Goal: Task Accomplishment & Management: Use online tool/utility

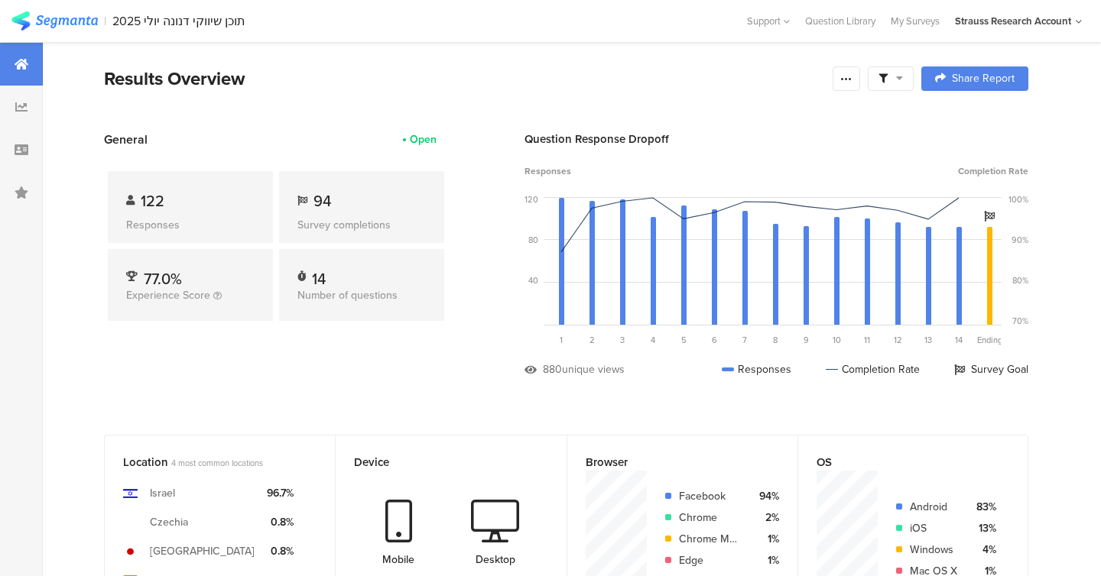
scroll to position [3, 0]
click at [849, 82] on icon at bounding box center [846, 79] width 12 height 12
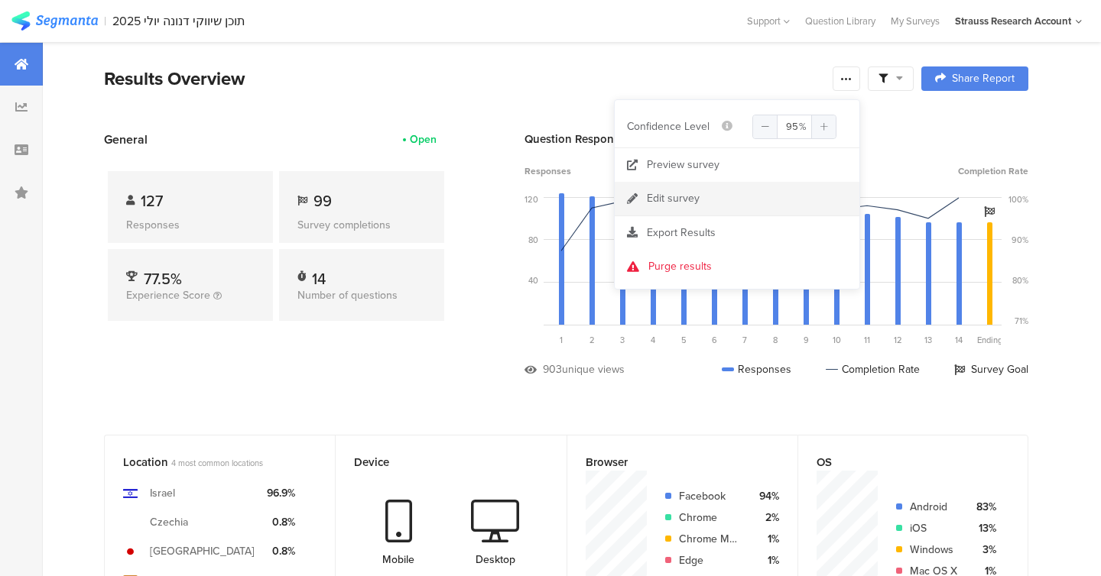
click at [699, 202] on link "Edit survey" at bounding box center [737, 199] width 245 height 34
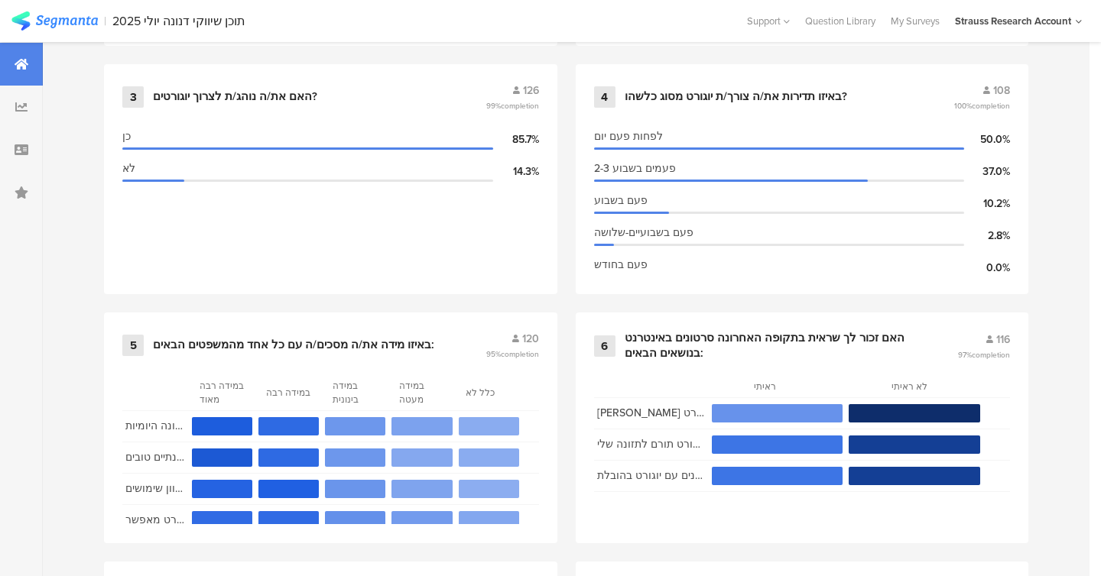
scroll to position [926, 0]
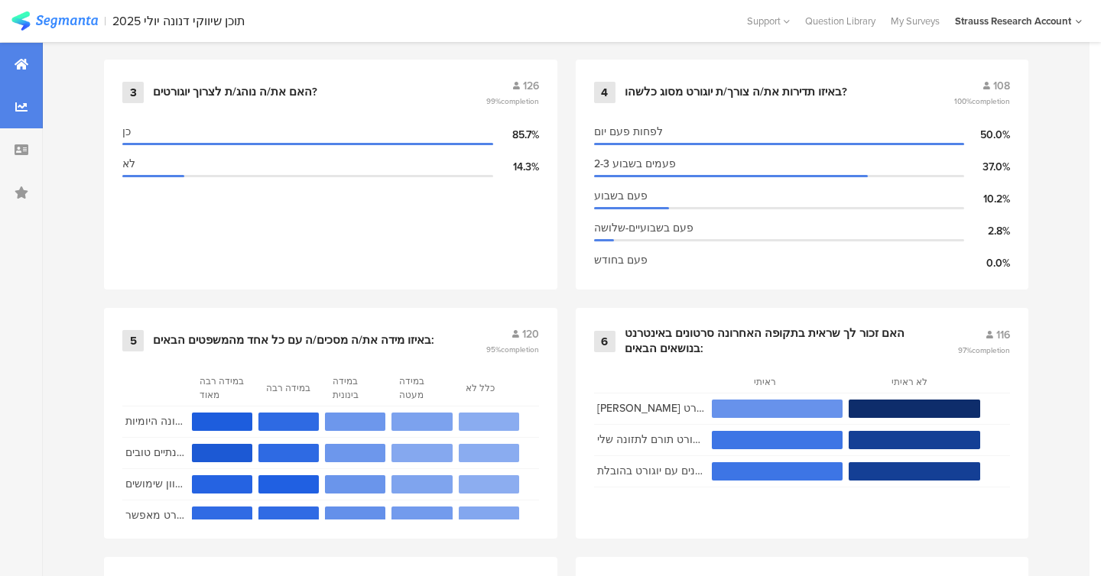
click at [5, 102] on div at bounding box center [21, 107] width 43 height 43
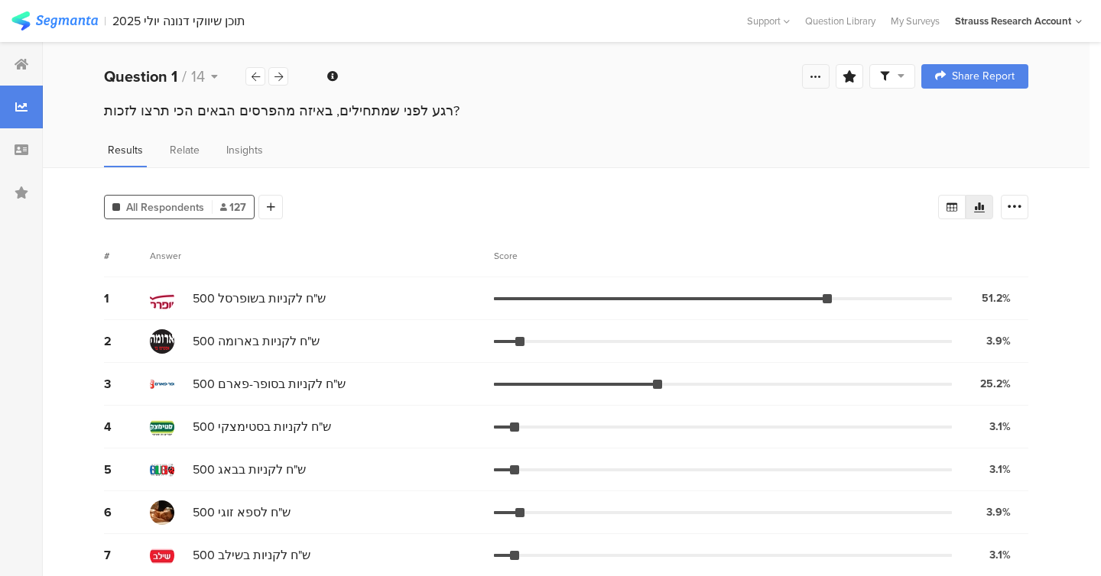
click at [811, 81] on icon at bounding box center [815, 76] width 12 height 12
click at [879, 125] on div "רגע לפני שמתחילים, באיזה מהפרסים הבאים הכי תרצו לזכות?" at bounding box center [566, 125] width 1046 height 49
click at [909, 65] on div at bounding box center [892, 76] width 46 height 24
click at [955, 118] on span at bounding box center [963, 120] width 23 height 12
click at [577, 134] on div "רגע לפני שמתחילים, באיזה מהפרסים הבאים הכי תרצו לזכות?" at bounding box center [566, 125] width 1046 height 49
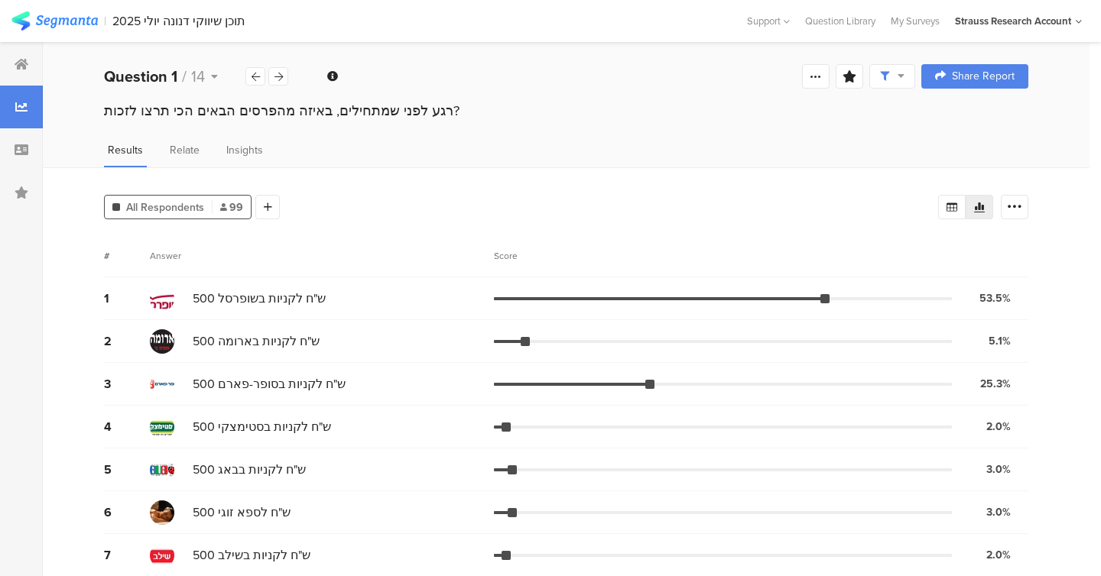
scroll to position [54, 0]
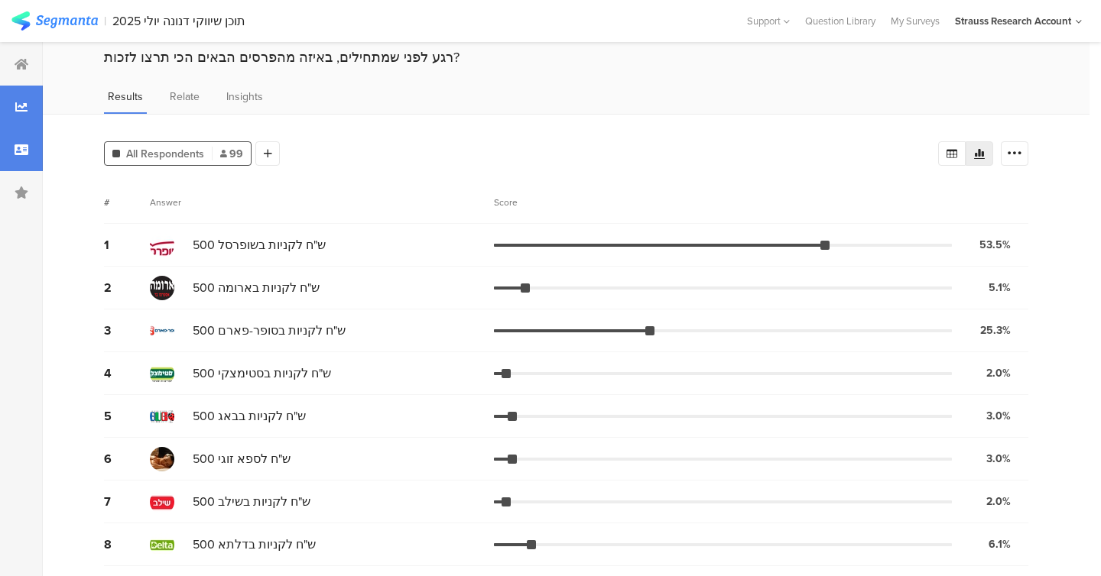
click at [11, 141] on div at bounding box center [21, 149] width 43 height 43
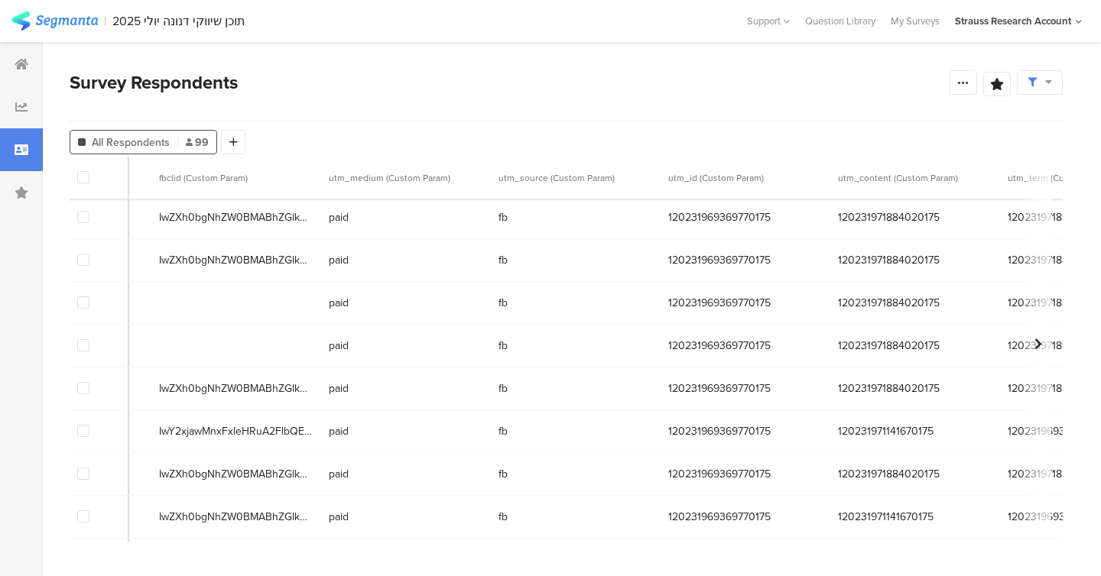
scroll to position [3910, 489]
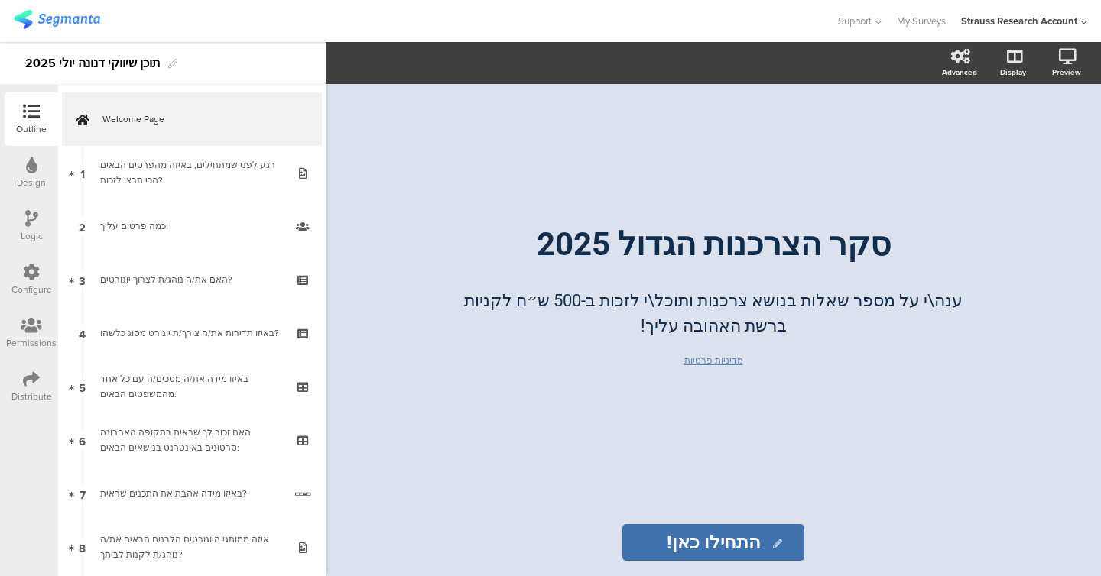
click at [15, 397] on div "Distribute" at bounding box center [31, 397] width 41 height 14
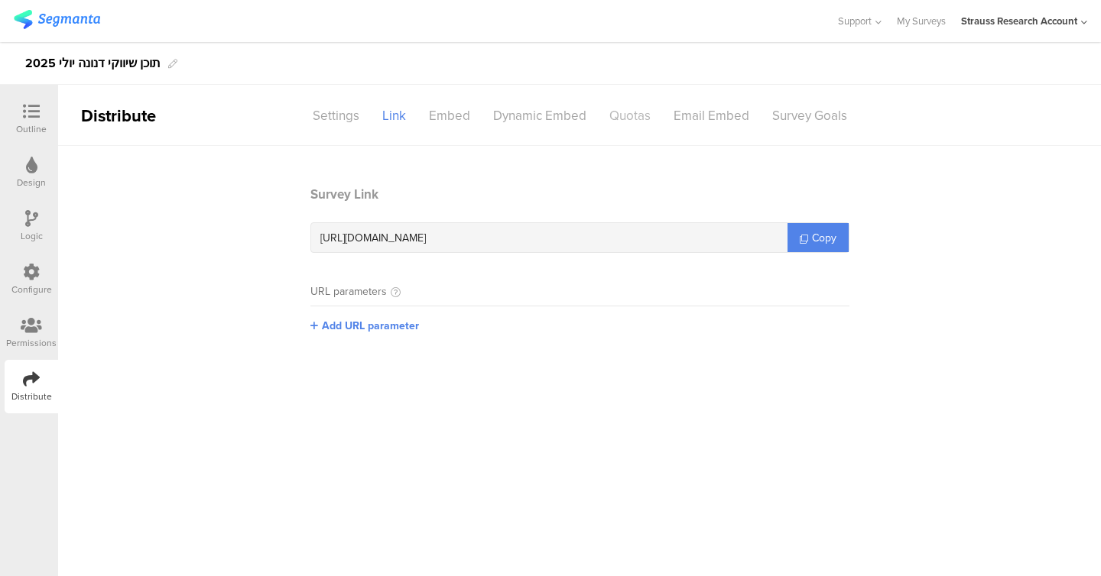
click at [628, 124] on div "Quotas" at bounding box center [630, 115] width 64 height 27
